Goal: Complete application form

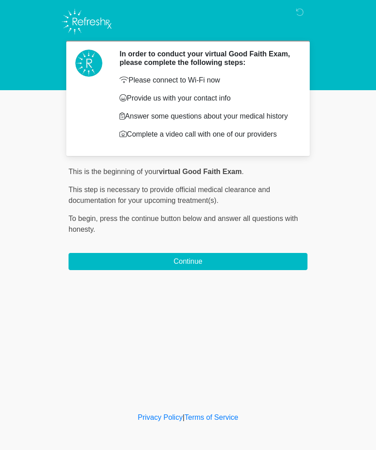
click at [247, 264] on button "Continue" at bounding box center [188, 261] width 239 height 17
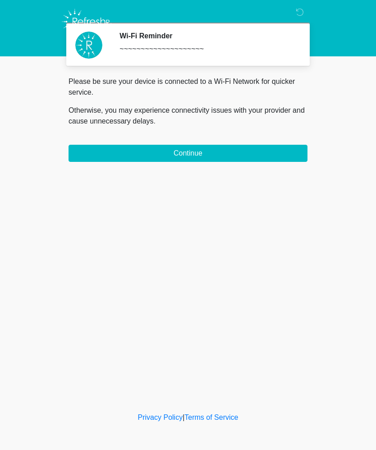
click at [202, 154] on button "Continue" at bounding box center [188, 153] width 239 height 17
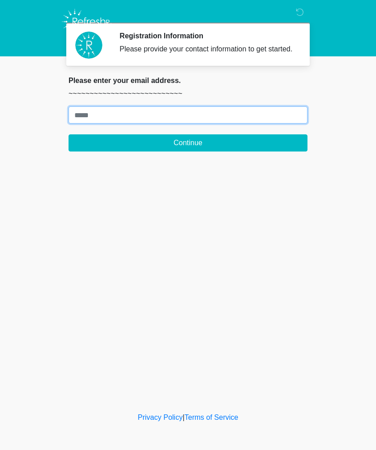
click at [91, 124] on input "Where should we email your treatment plan?" at bounding box center [188, 114] width 239 height 17
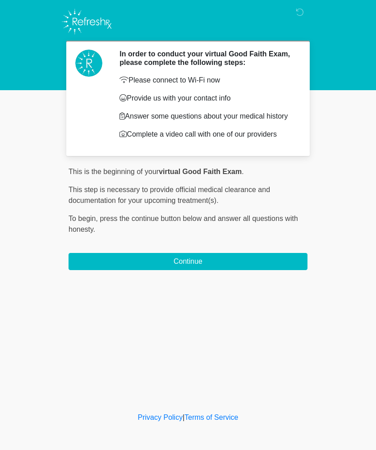
click at [203, 267] on button "Continue" at bounding box center [188, 261] width 239 height 17
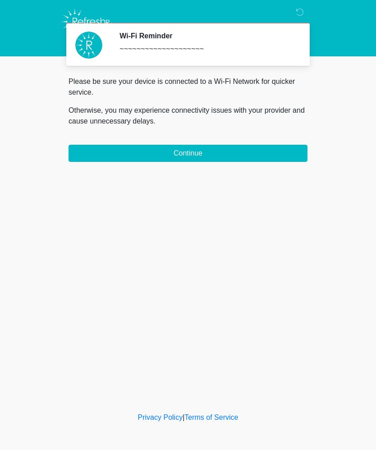
click at [209, 154] on button "Continue" at bounding box center [188, 153] width 239 height 17
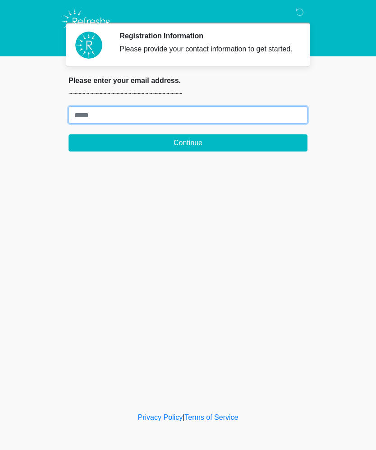
click at [92, 123] on input "Where should we email your treatment plan?" at bounding box center [188, 114] width 239 height 17
type input "**********"
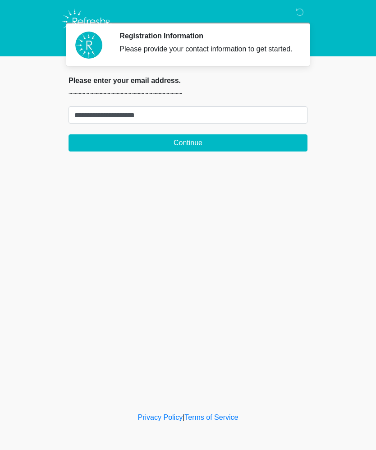
click at [200, 151] on button "Continue" at bounding box center [188, 142] width 239 height 17
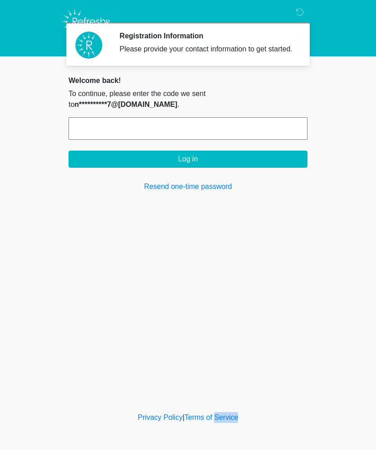
click at [6, 318] on body "Registration Information Please provide your contact information to get started…" at bounding box center [188, 225] width 376 height 450
click at [321, 228] on div "Registration Information Please provide your contact information to get started…" at bounding box center [188, 205] width 271 height 392
